Goal: Task Accomplishment & Management: Use online tool/utility

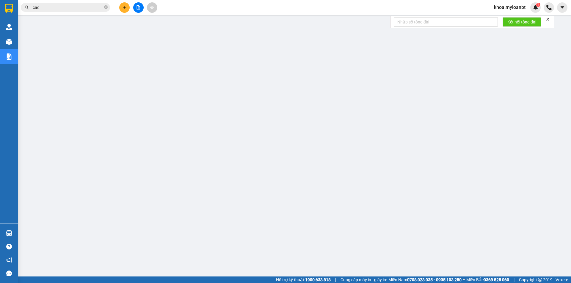
click at [496, 13] on div "Kết quả tìm kiếm ( 31 ) Bộ lọc Mã ĐH Trạng thái Món hàng Thu hộ Tổng cước Chưa …" at bounding box center [285, 7] width 571 height 15
click at [497, 13] on div "Kết quả tìm kiếm ( 31 ) Bộ lọc Mã ĐH Trạng thái Món hàng Thu hộ Tổng cước Chưa …" at bounding box center [285, 7] width 571 height 15
click at [499, 12] on div "khoa.myloanbt 1" at bounding box center [514, 7] width 51 height 10
click at [505, 11] on span "khoa.myloanbt" at bounding box center [509, 7] width 41 height 7
click at [501, 23] on li "Đăng xuất" at bounding box center [510, 19] width 42 height 10
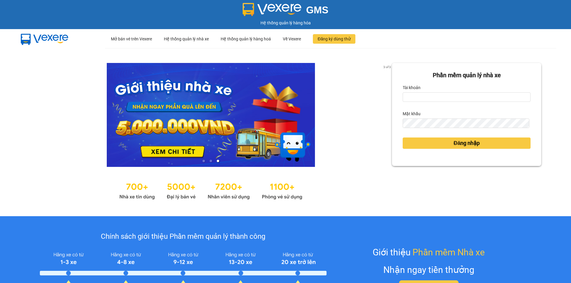
click at [426, 90] on div "Tài khoản" at bounding box center [467, 88] width 128 height 10
click at [422, 101] on input "Tài khoản" at bounding box center [467, 97] width 128 height 10
type input "khoa.myloanbt"
click at [403, 138] on button "Đăng nhập" at bounding box center [467, 143] width 128 height 11
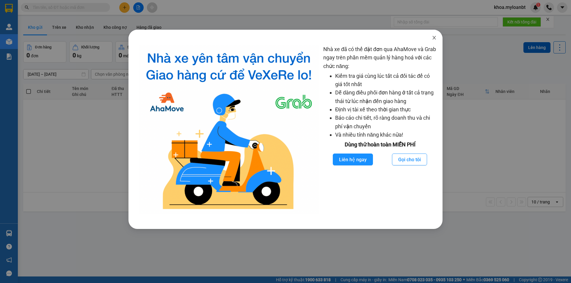
click at [434, 40] on icon "close" at bounding box center [434, 37] width 5 height 5
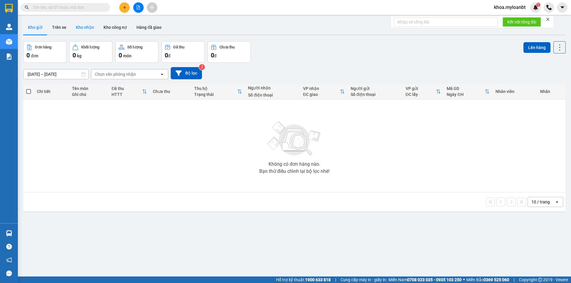
click at [71, 24] on button "Kho nhận" at bounding box center [85, 27] width 28 height 14
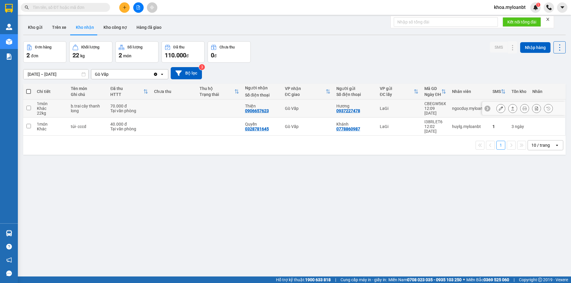
click at [142, 109] on div "Tại văn phòng" at bounding box center [128, 111] width 37 height 5
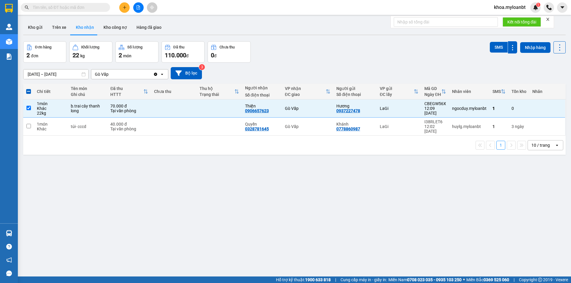
click at [90, 10] on input "text" at bounding box center [68, 7] width 70 height 7
click at [511, 108] on icon at bounding box center [513, 108] width 4 height 4
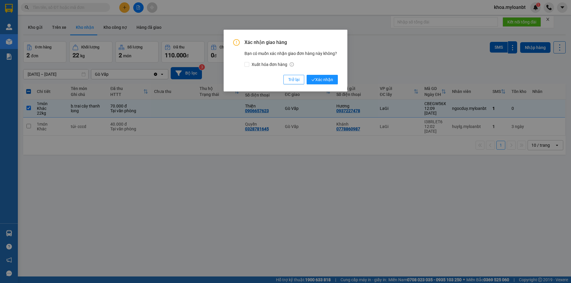
click at [327, 86] on div "Xác nhận giao hàng Bạn có muốn xác nhận giao đơn hàng này không? Xuất hóa đơn h…" at bounding box center [286, 61] width 124 height 62
click at [328, 81] on span "Xác nhận" at bounding box center [322, 79] width 22 height 7
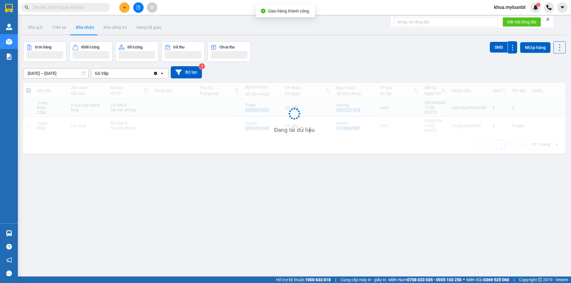
checkbox input "false"
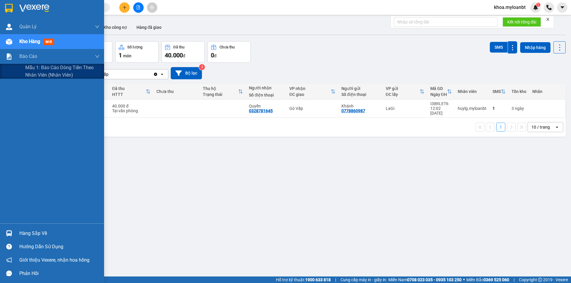
drag, startPoint x: 22, startPoint y: 74, endPoint x: 36, endPoint y: 93, distance: 24.2
click at [22, 74] on div "Mẫu 1: Báo cáo dòng tiền theo nhân viên (Nhân viên)" at bounding box center [52, 71] width 104 height 15
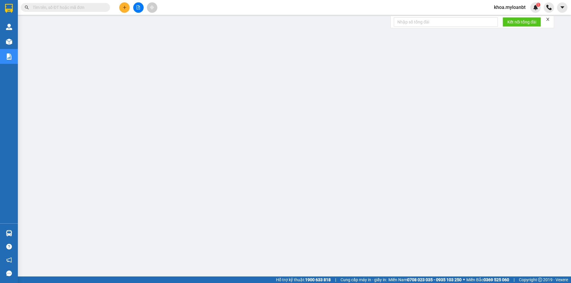
click at [505, 9] on span "khoa.myloanbt" at bounding box center [509, 7] width 41 height 7
click at [499, 21] on li "Đăng xuất" at bounding box center [510, 19] width 42 height 10
